Goal: Find specific page/section: Find specific page/section

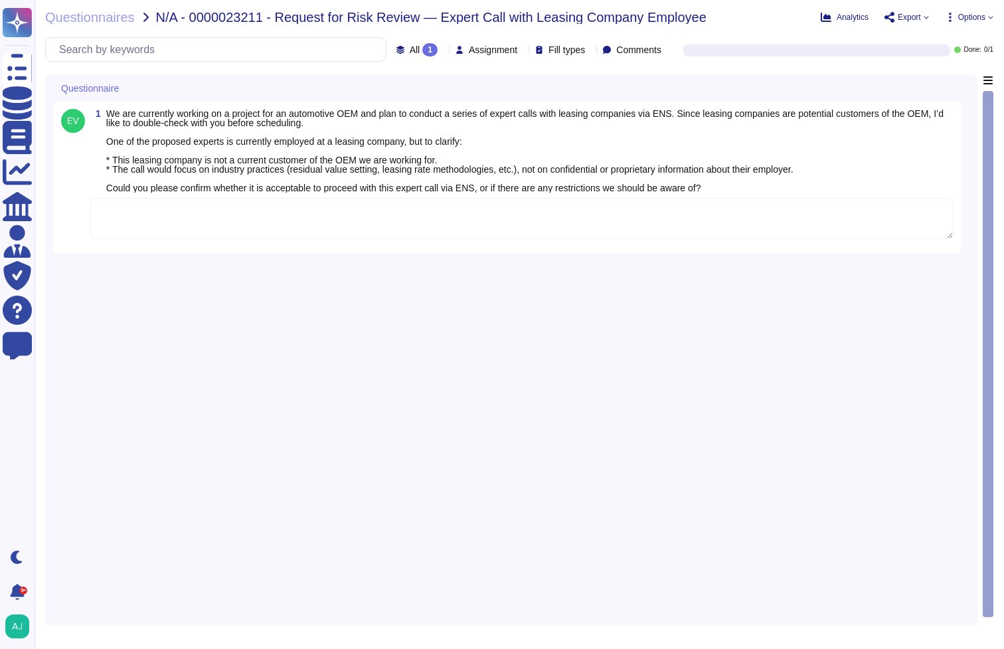
click at [653, 342] on div "1 We are currently working on a project for an automotive OEM and plan to condu…" at bounding box center [511, 346] width 917 height 542
